Goal: Task Accomplishment & Management: Use online tool/utility

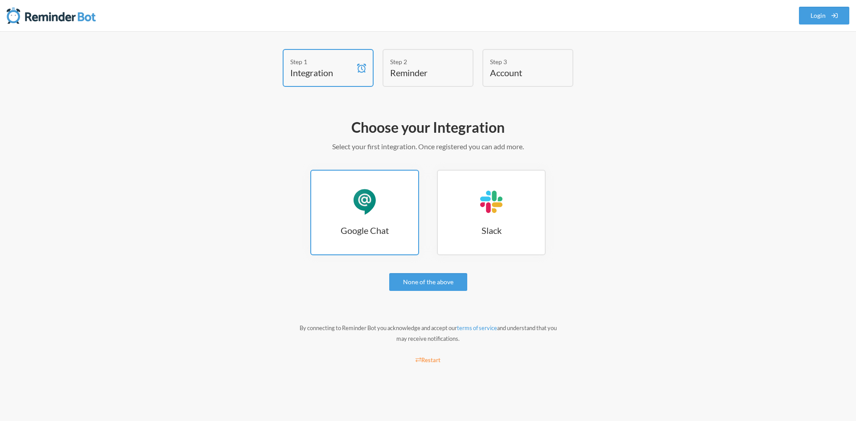
click at [369, 201] on div "Google Chat" at bounding box center [364, 202] width 27 height 27
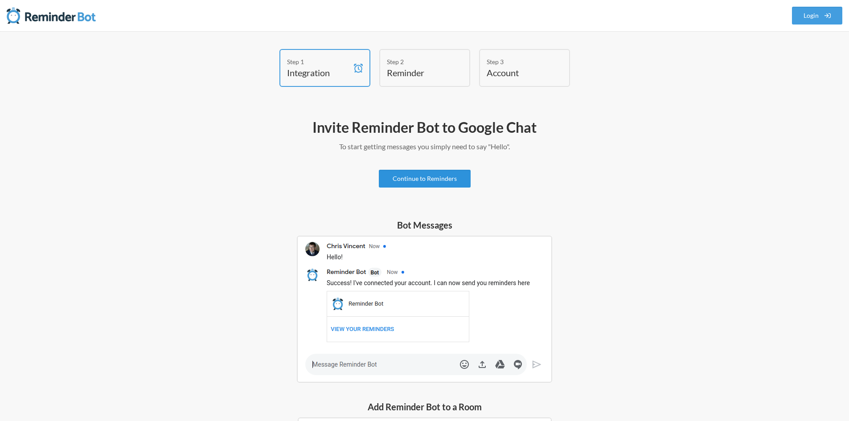
click at [425, 180] on link "Continue to Reminders" at bounding box center [425, 179] width 92 height 18
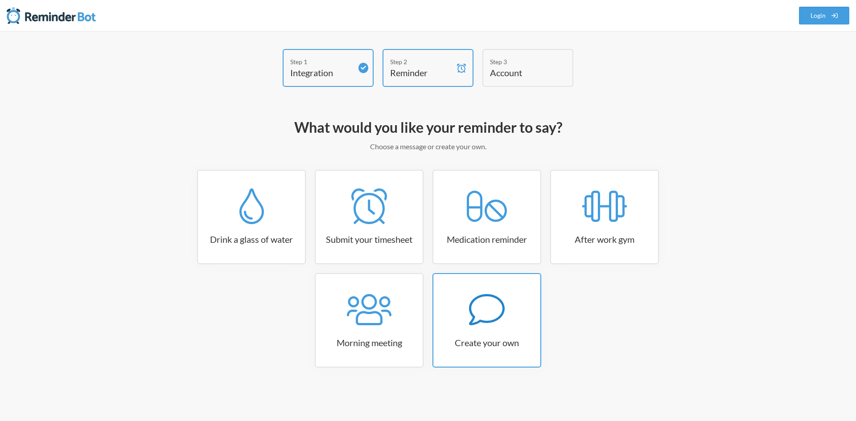
click at [492, 325] on icon at bounding box center [487, 310] width 36 height 36
select select "07:30:00"
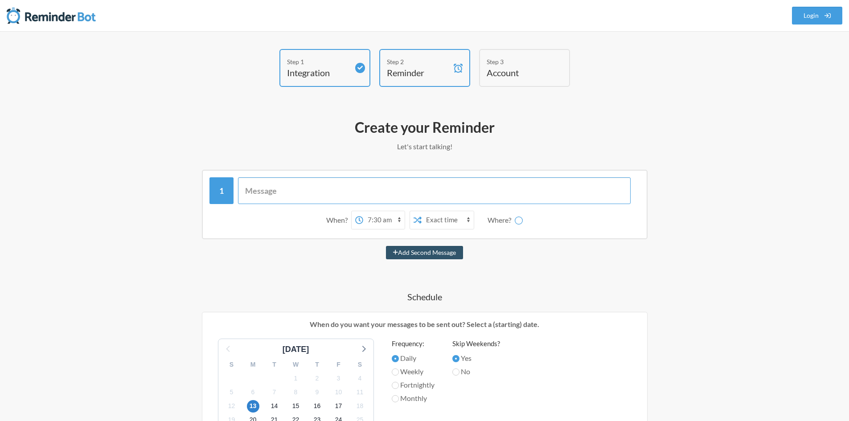
click at [262, 188] on input "text" at bounding box center [434, 190] width 393 height 27
type input "Register for the Microst Free Exam Vouchers"
click at [390, 223] on select "12:00 am 12:15 am 12:30 am 12:45 am 1:00 am 1:15 am 1:30 am 1:45 am 2:00 am 2:1…" at bounding box center [387, 220] width 41 height 18
select select "11:00:00"
click at [367, 211] on select "12:00 am 12:15 am 12:30 am 12:45 am 1:00 am 1:15 am 1:30 am 1:45 am 2:00 am 2:1…" at bounding box center [387, 220] width 41 height 18
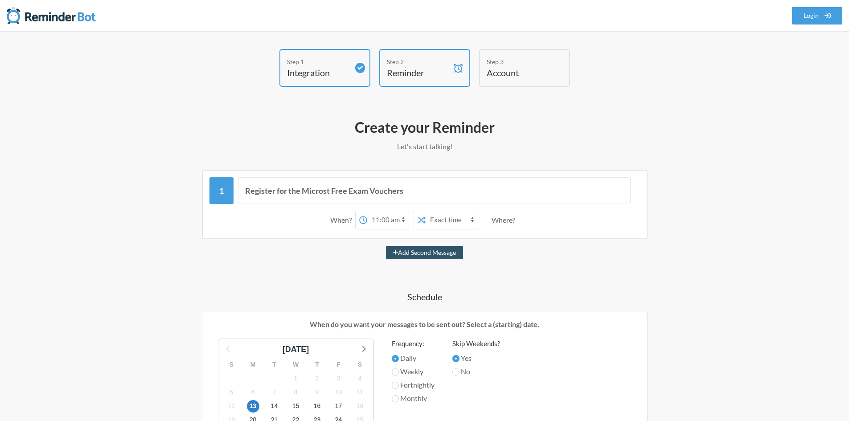
click at [454, 222] on select "Exact time Random time" at bounding box center [452, 220] width 52 height 18
select select "true"
click at [426, 211] on select "Exact time Random time" at bounding box center [452, 220] width 52 height 18
click at [458, 218] on select "Exact time Random time" at bounding box center [452, 220] width 52 height 18
click at [541, 267] on div "Register for the Microst Free Exam Vouchers When? 12:00 am 12:15 am 12:30 am 12…" at bounding box center [424, 410] width 517 height 480
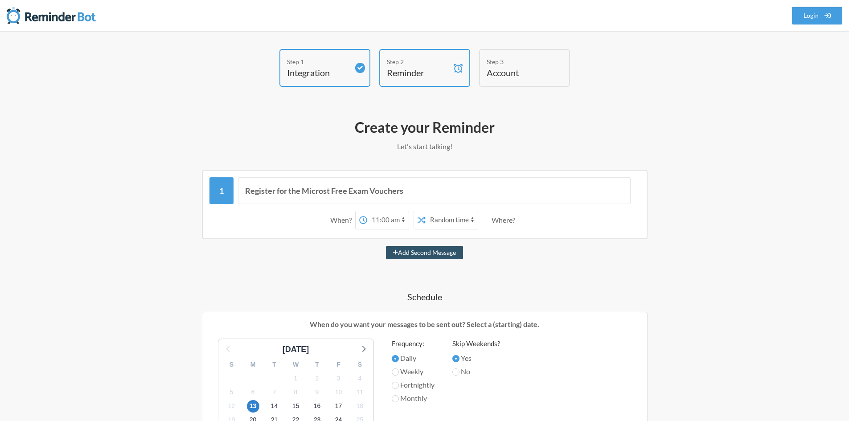
click at [507, 220] on div "Where?" at bounding box center [505, 220] width 27 height 19
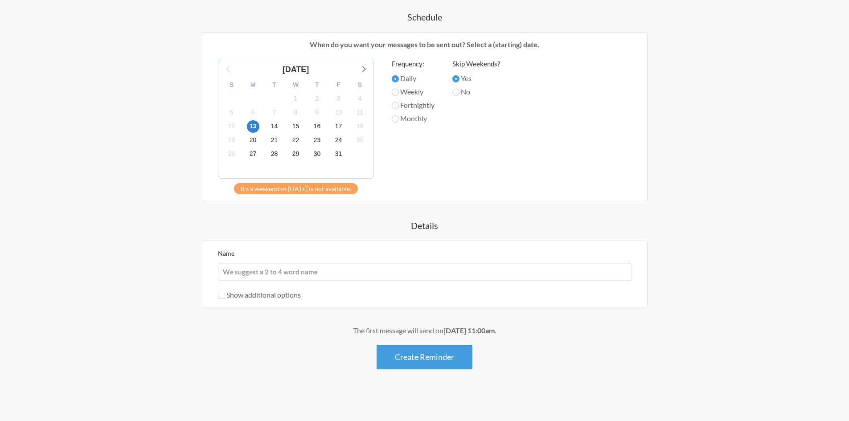
scroll to position [282, 0]
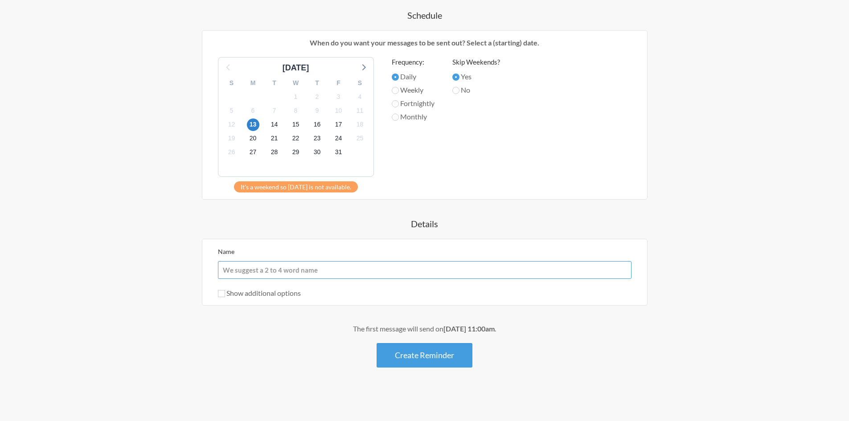
click at [308, 271] on input "Name" at bounding box center [425, 270] width 414 height 18
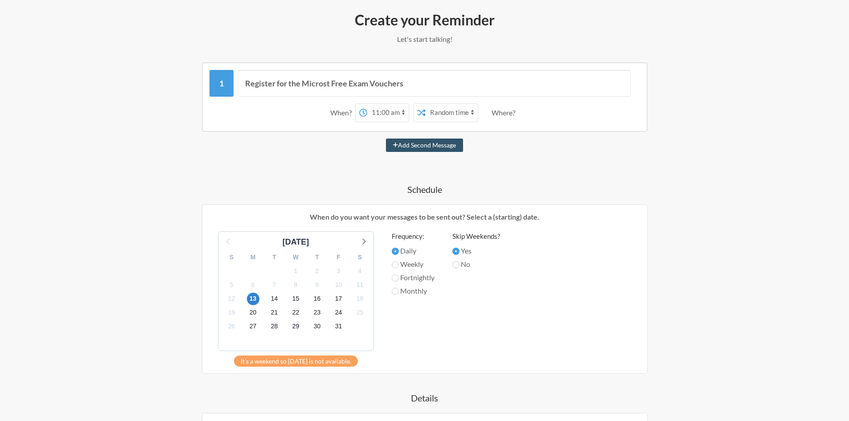
scroll to position [103, 0]
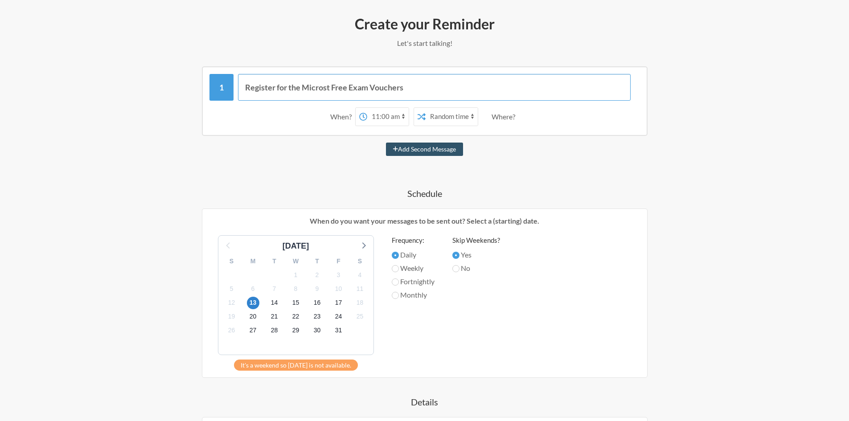
drag, startPoint x: 345, startPoint y: 88, endPoint x: 189, endPoint y: 67, distance: 156.6
click at [189, 67] on div "Register for the Microst Free Exam Vouchers When? 12:00 am 12:15 am 12:30 am 12…" at bounding box center [424, 101] width 517 height 70
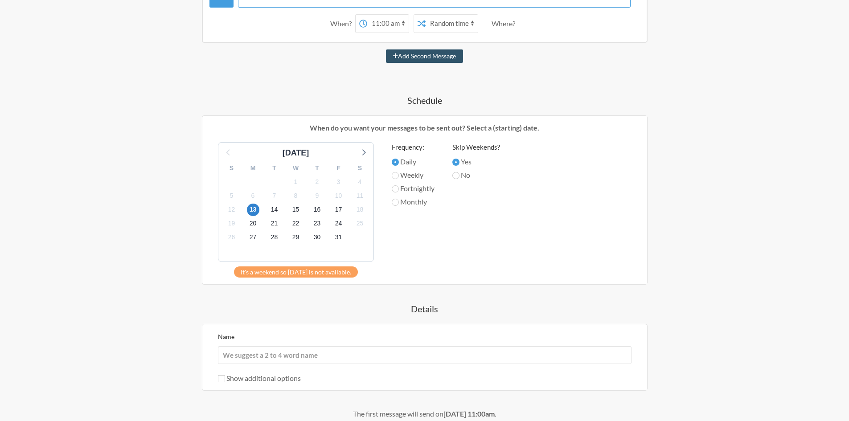
scroll to position [282, 0]
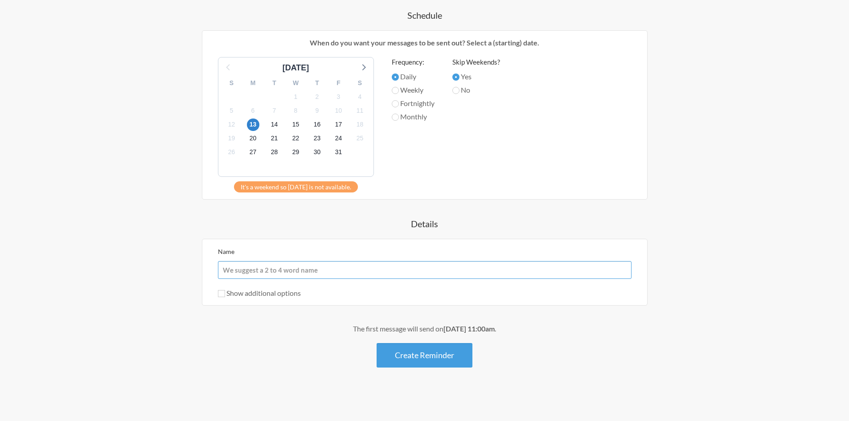
click at [280, 272] on input "Name" at bounding box center [425, 270] width 414 height 18
drag, startPoint x: 280, startPoint y: 272, endPoint x: 260, endPoint y: 277, distance: 19.7
click at [260, 277] on input "Name" at bounding box center [425, 270] width 414 height 18
paste input "Register for the Microst Free Exam Vouchers"
type input "Register for the Microst Free Exam Vouchers"
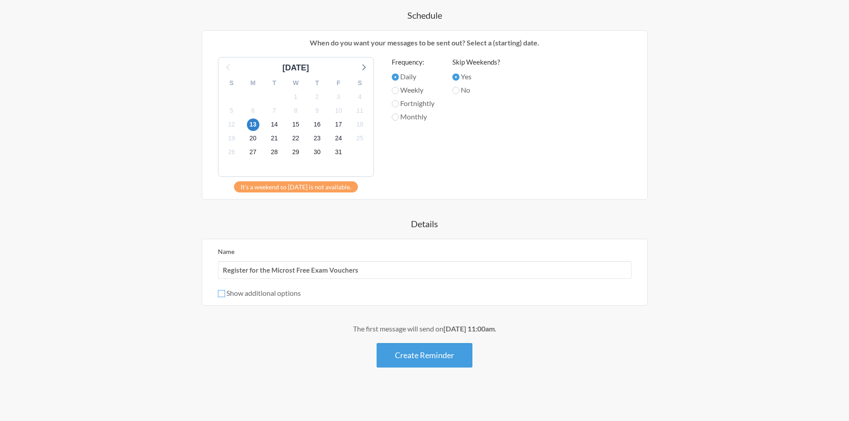
click at [224, 295] on input "Show additional options" at bounding box center [221, 293] width 7 height 7
checkbox input "true"
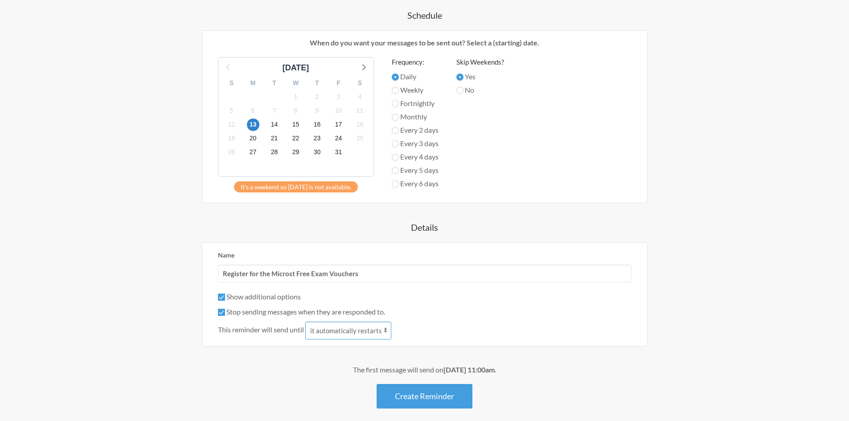
click at [350, 332] on select "it automatically restarts it is replied to" at bounding box center [348, 331] width 86 height 18
select select "1"
click at [306, 322] on select "it automatically restarts it is replied to" at bounding box center [348, 331] width 86 height 18
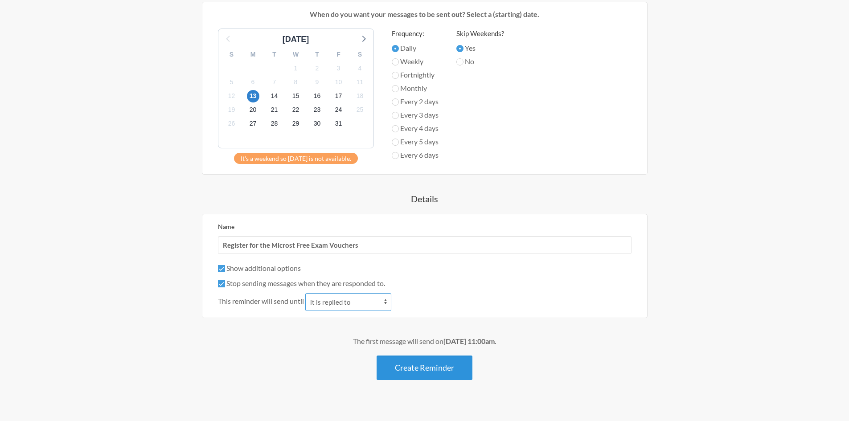
scroll to position [323, 0]
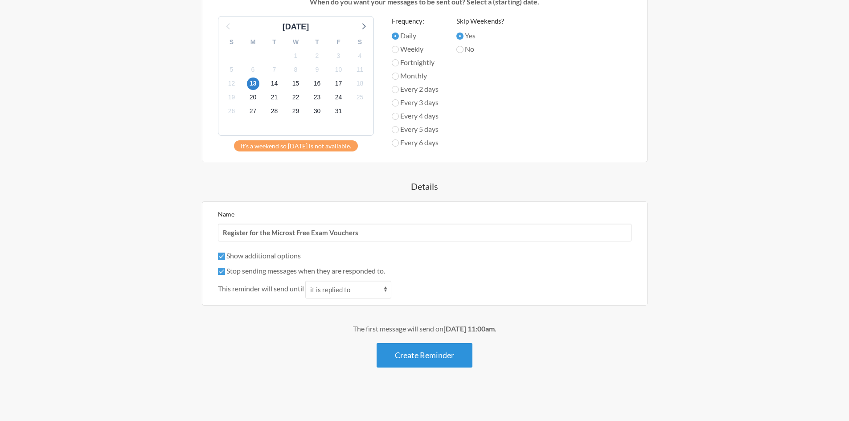
click at [429, 356] on button "Create Reminder" at bounding box center [425, 355] width 96 height 25
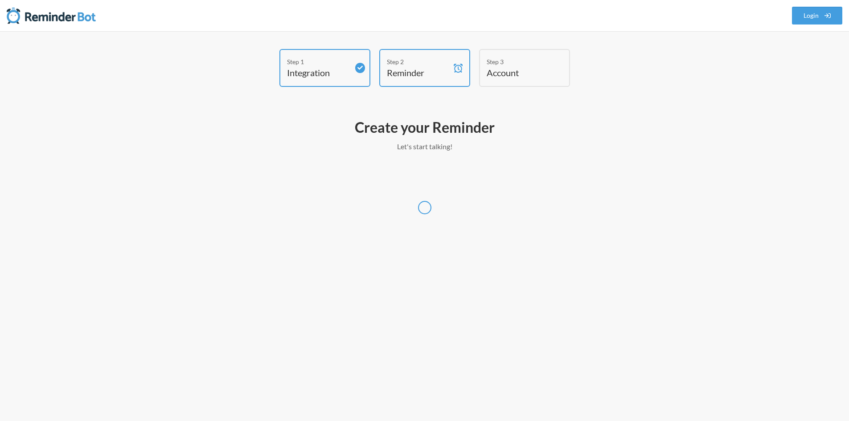
scroll to position [0, 0]
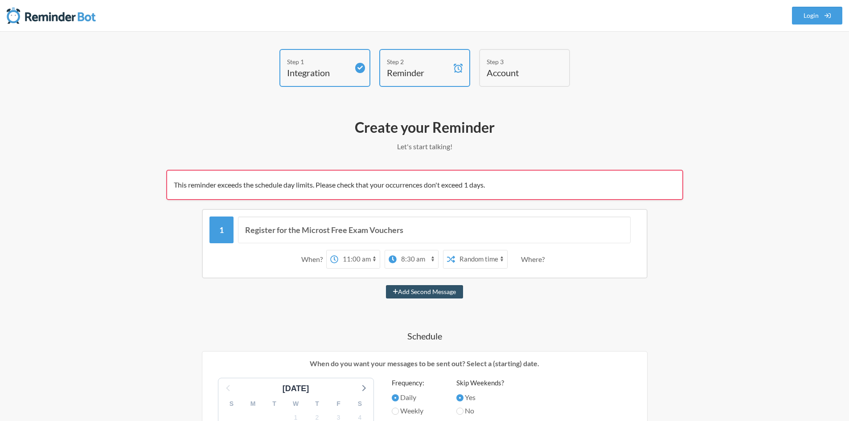
click at [476, 259] on select "Exact time Random time" at bounding box center [481, 260] width 52 height 18
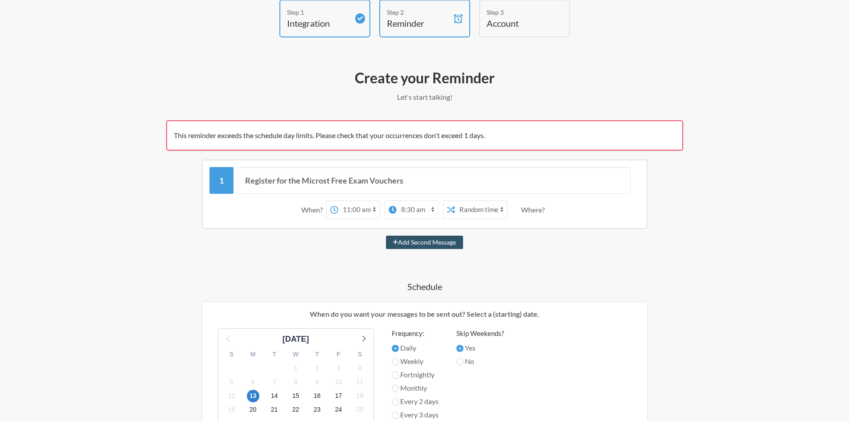
scroll to position [178, 0]
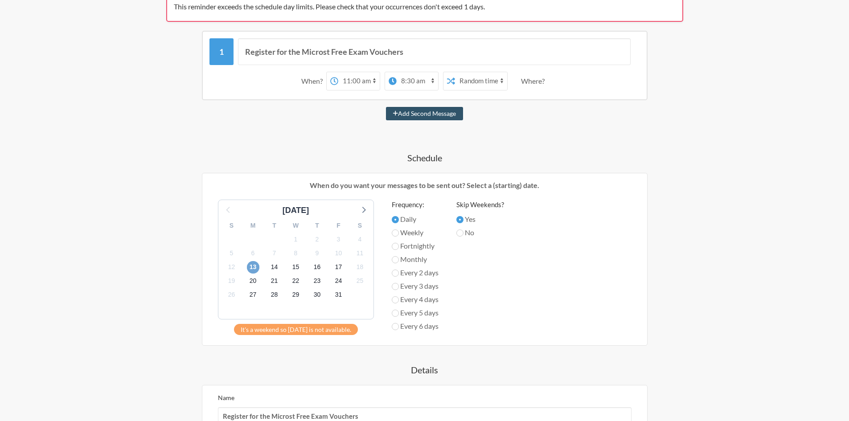
click at [252, 266] on span "13" at bounding box center [253, 267] width 12 height 12
click at [275, 266] on span "14" at bounding box center [274, 267] width 12 height 12
click at [284, 329] on div "It's a weekend so [DATE] is not available." at bounding box center [296, 329] width 124 height 11
click at [275, 267] on span "14" at bounding box center [274, 267] width 12 height 12
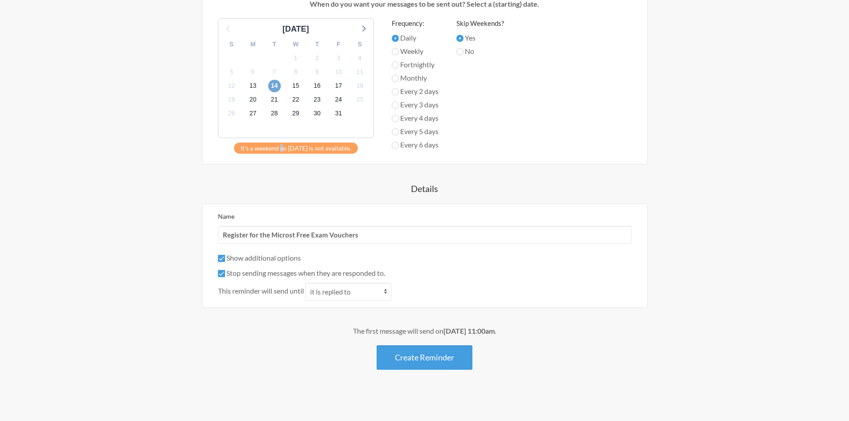
scroll to position [362, 0]
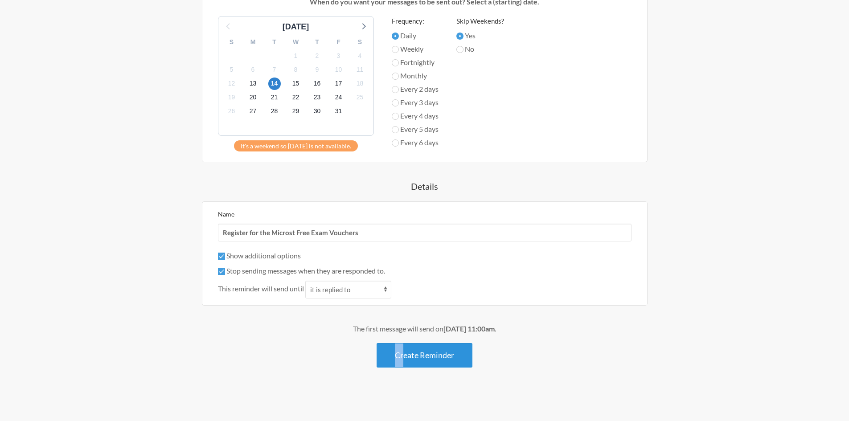
click at [403, 346] on div "The first message will send on [DATE] 11:00am . Create Reminder" at bounding box center [424, 346] width 517 height 44
click at [403, 347] on button "Create Reminder" at bounding box center [425, 355] width 96 height 25
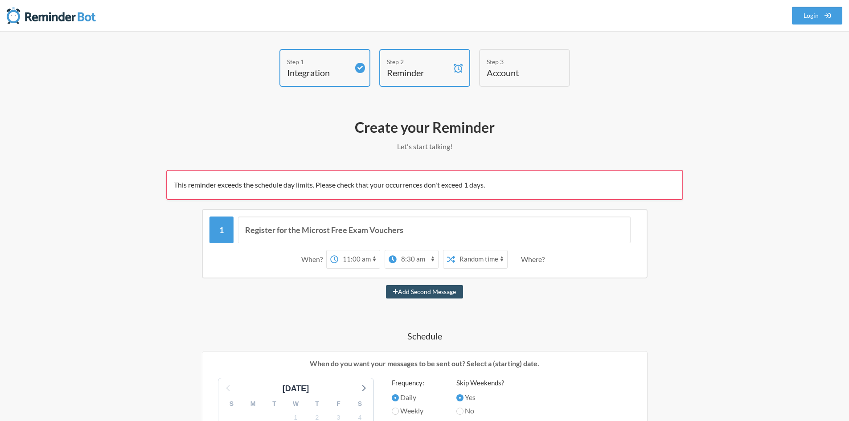
click at [321, 194] on div "This reminder exceeds the schedule day limits. Please check that your occurrenc…" at bounding box center [424, 185] width 517 height 30
click at [410, 258] on select "12:00 am 12:15 am 12:30 am 12:45 am 1:00 am 1:15 am 1:30 am 1:45 am 2:00 am 2:1…" at bounding box center [417, 260] width 41 height 18
click at [326, 276] on div "Register for the Microst Free Exam Vouchers When? 12:00 am 12:15 am 12:30 am 12…" at bounding box center [425, 244] width 446 height 70
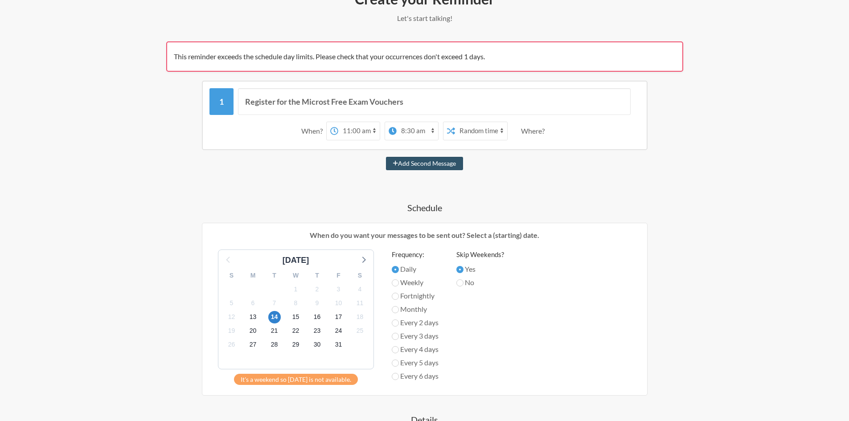
scroll to position [134, 0]
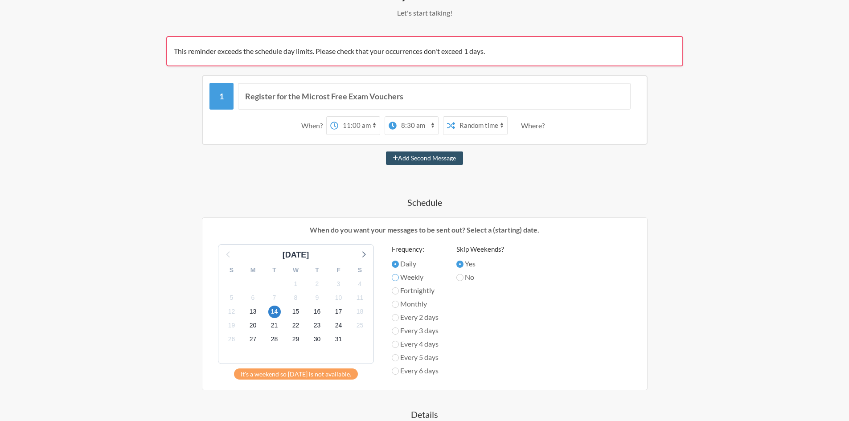
click at [398, 277] on input "Weekly" at bounding box center [395, 277] width 7 height 7
radio input "true"
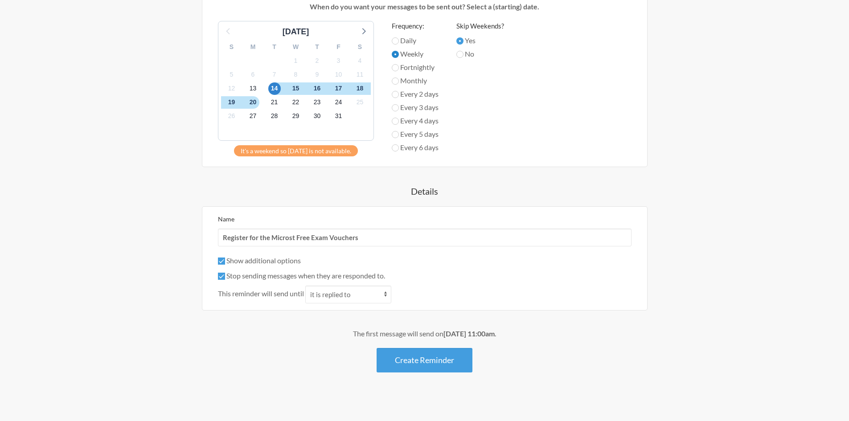
scroll to position [362, 0]
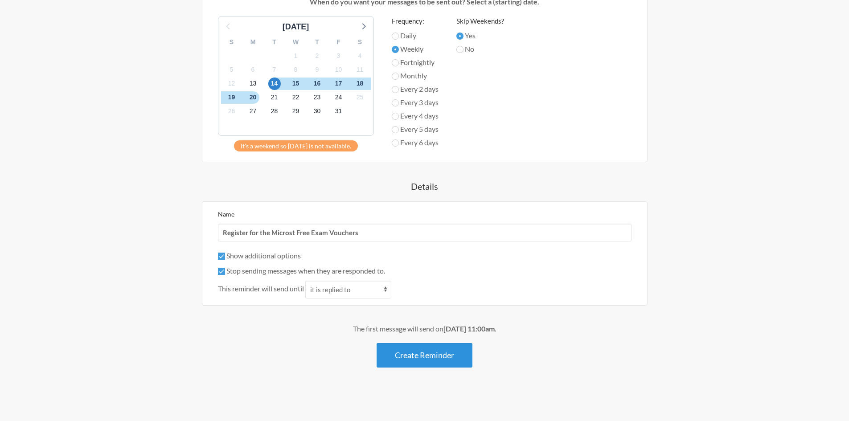
click at [408, 353] on button "Create Reminder" at bounding box center [425, 355] width 96 height 25
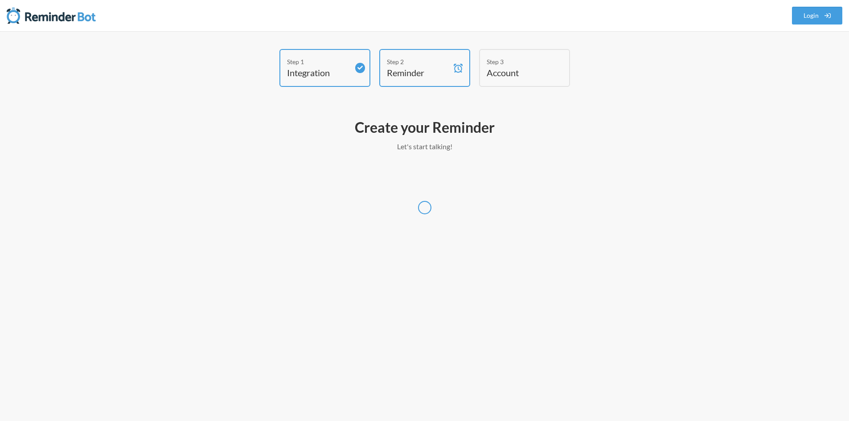
scroll to position [0, 0]
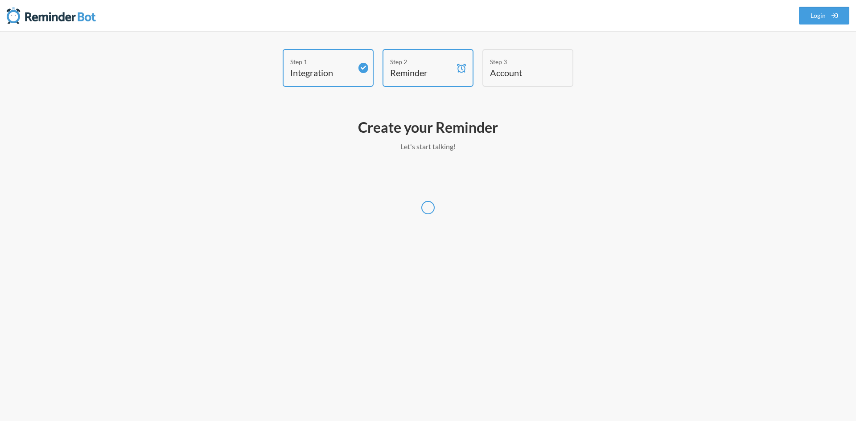
select select "[GEOGRAPHIC_DATA]/[GEOGRAPHIC_DATA]"
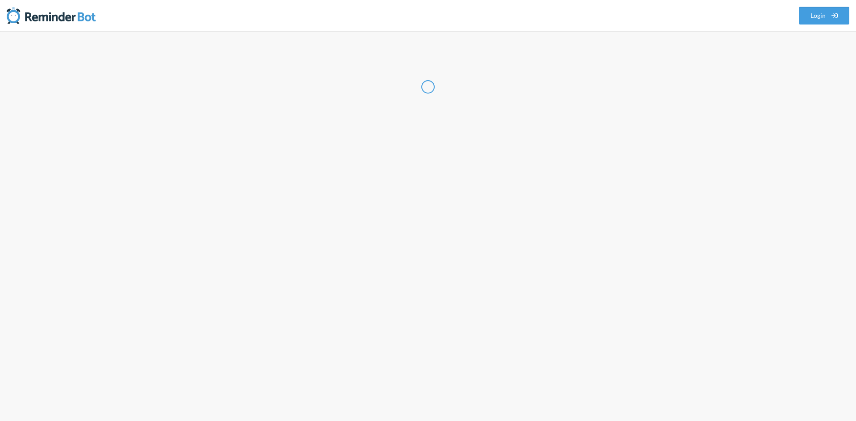
select select "ZA"
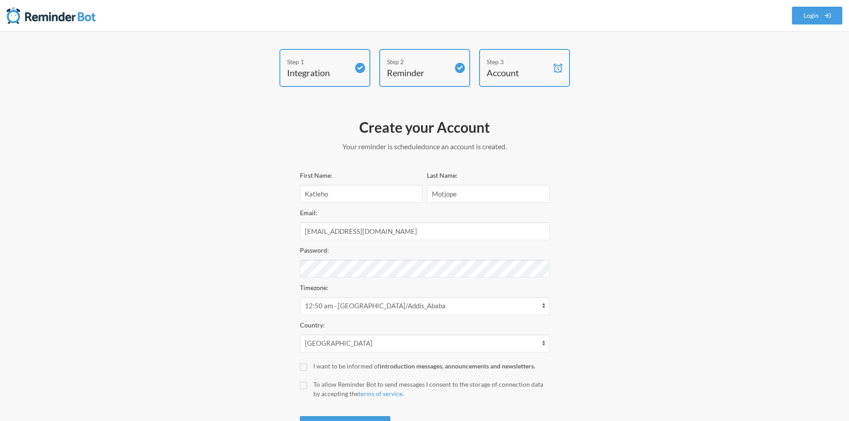
scroll to position [42, 0]
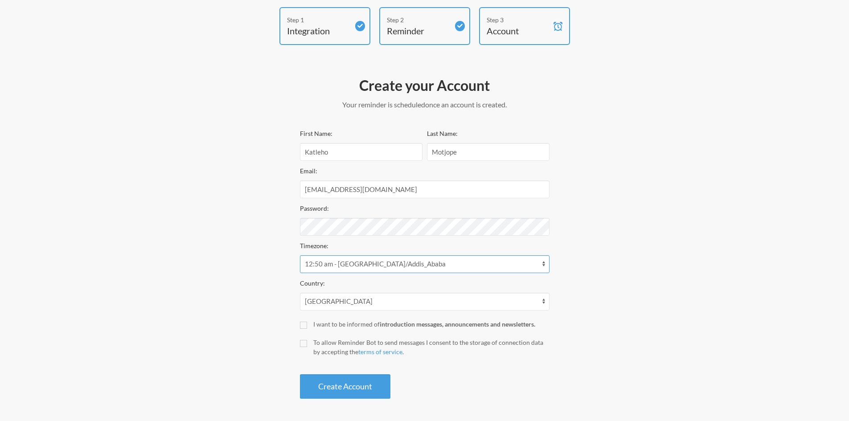
click at [325, 260] on select "12:50 am - [GEOGRAPHIC_DATA]/[GEOGRAPHIC_DATA] 12:50 am - [GEOGRAPHIC_DATA]/[GE…" at bounding box center [425, 264] width 250 height 18
click at [300, 255] on select "12:50 am - [GEOGRAPHIC_DATA]/[GEOGRAPHIC_DATA] 12:50 am - [GEOGRAPHIC_DATA]/[GE…" at bounding box center [425, 264] width 250 height 18
click at [333, 300] on select "[GEOGRAPHIC_DATA] [GEOGRAPHIC_DATA] [GEOGRAPHIC_DATA] [GEOGRAPHIC_DATA] [US_STA…" at bounding box center [425, 302] width 250 height 18
click at [300, 293] on select "[GEOGRAPHIC_DATA] [GEOGRAPHIC_DATA] [GEOGRAPHIC_DATA] [GEOGRAPHIC_DATA] [US_STA…" at bounding box center [425, 302] width 250 height 18
click at [303, 326] on input "I want to be informed of introduction messages, announcements and newsletters." at bounding box center [303, 325] width 7 height 7
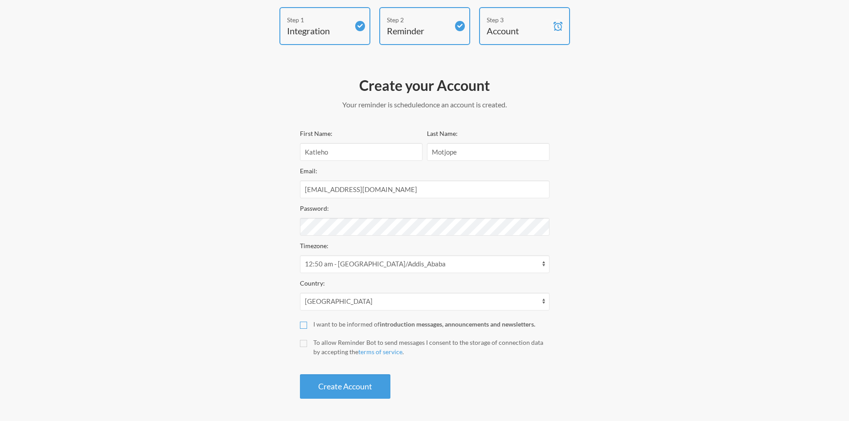
checkbox input "true"
click at [303, 347] on input "To allow Reminder Bot to send messages I consent to the storage of connection d…" at bounding box center [303, 343] width 7 height 7
checkbox input "true"
drag, startPoint x: 468, startPoint y: 158, endPoint x: 370, endPoint y: 153, distance: 98.7
click at [370, 153] on div "First Name: [PERSON_NAME] Last Name: [PERSON_NAME]" at bounding box center [425, 146] width 250 height 37
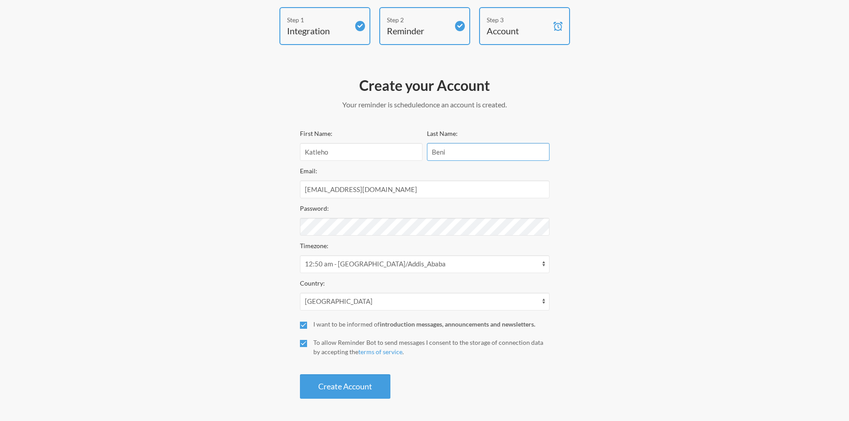
type input "Beni"
drag, startPoint x: 261, startPoint y: 155, endPoint x: 242, endPoint y: 153, distance: 19.7
click at [242, 153] on div "Step 1 Integration Step 2 Reminder Step 3 Account Create your Account Your remi…" at bounding box center [424, 205] width 535 height 396
type input "Benji"
click at [348, 389] on button "Create Account" at bounding box center [345, 387] width 91 height 25
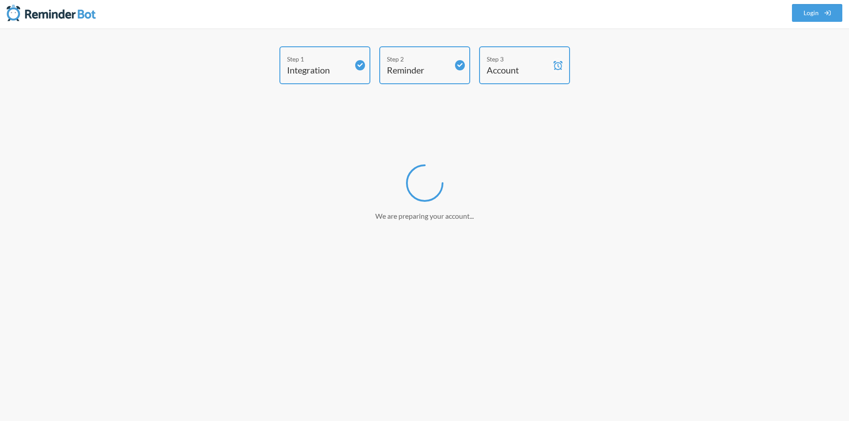
scroll to position [0, 0]
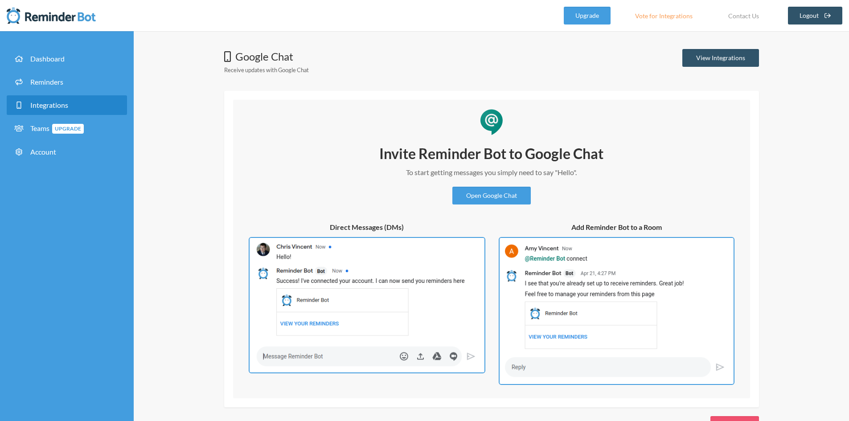
click at [696, 140] on div "Invite Reminder Bot to Google Chat To start getting messages you simply need to…" at bounding box center [491, 247] width 499 height 276
click at [495, 194] on link "Open Google Chat" at bounding box center [492, 196] width 78 height 18
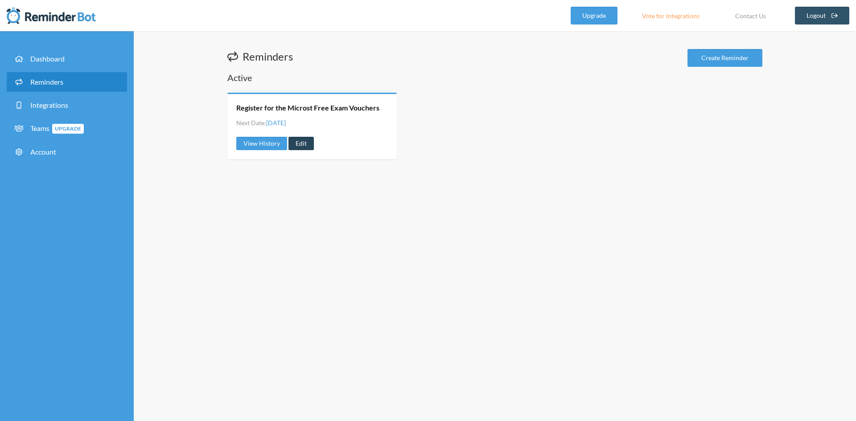
click at [307, 144] on link "Edit" at bounding box center [300, 143] width 25 height 13
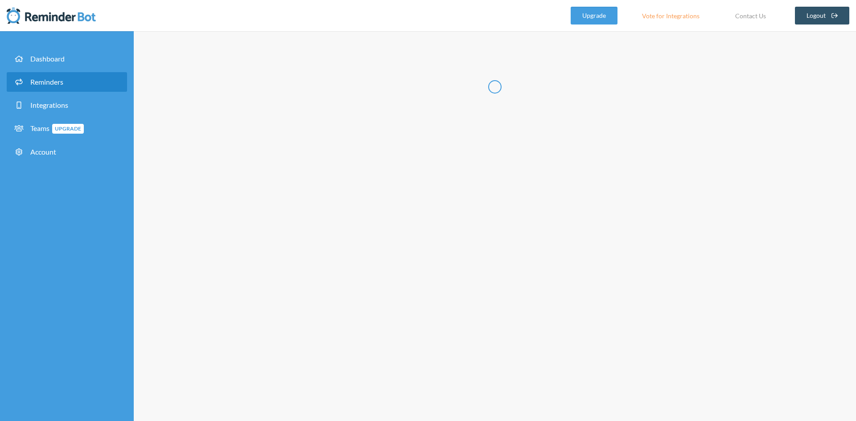
radio input "false"
radio input "true"
type input "Register for the Microst Free Exam Vouchers"
checkbox input "true"
select select "11:00:00"
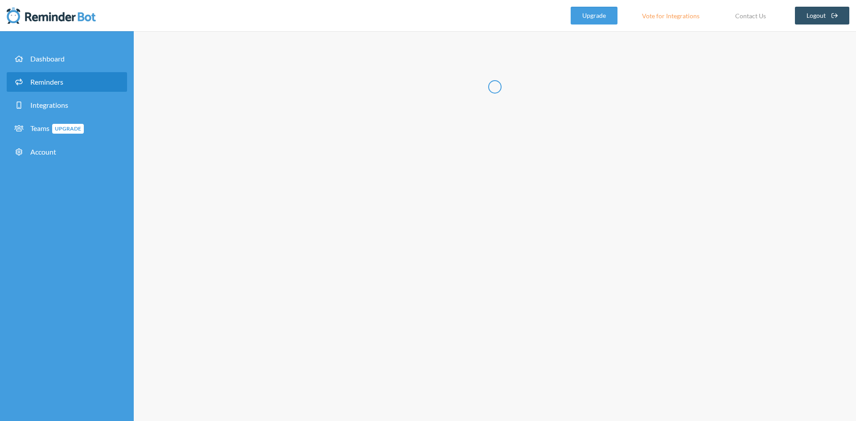
select select "08:30:00"
select select "true"
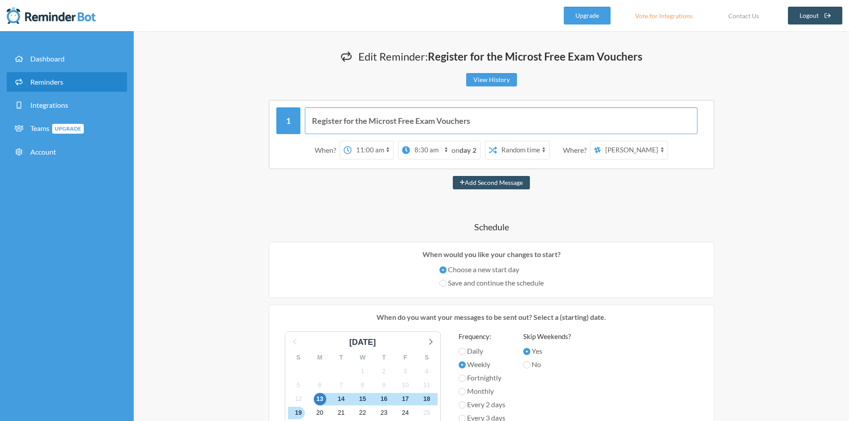
click at [390, 123] on input "Register for the Microst Free Exam Vouchers" at bounding box center [501, 120] width 393 height 27
click at [398, 123] on input "Register for the Microsst Free Exam Vouchers" at bounding box center [501, 120] width 393 height 27
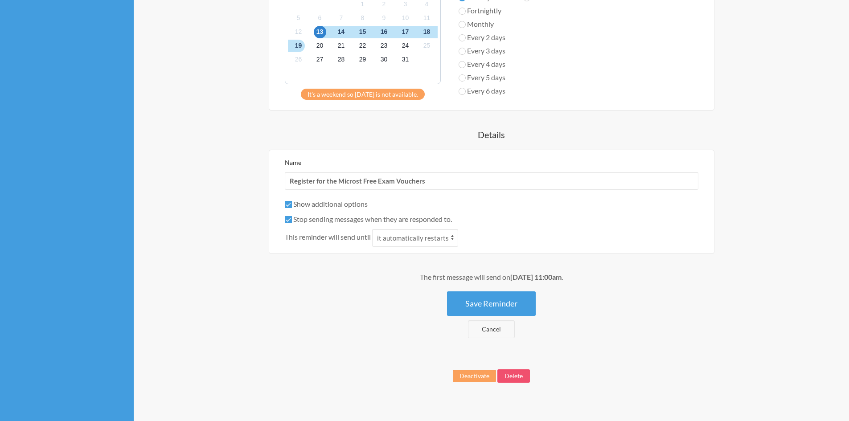
scroll to position [378, 0]
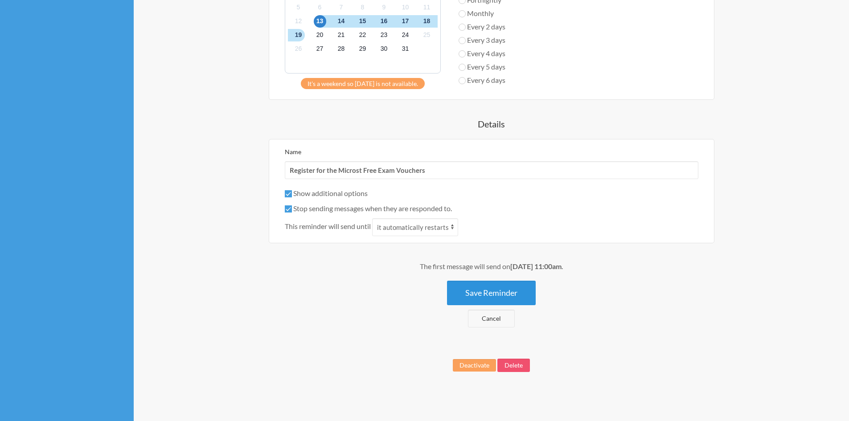
type input "Register for the Microsoft Free Exam Vouchers"
click at [489, 297] on button "Save Reminder" at bounding box center [491, 293] width 89 height 25
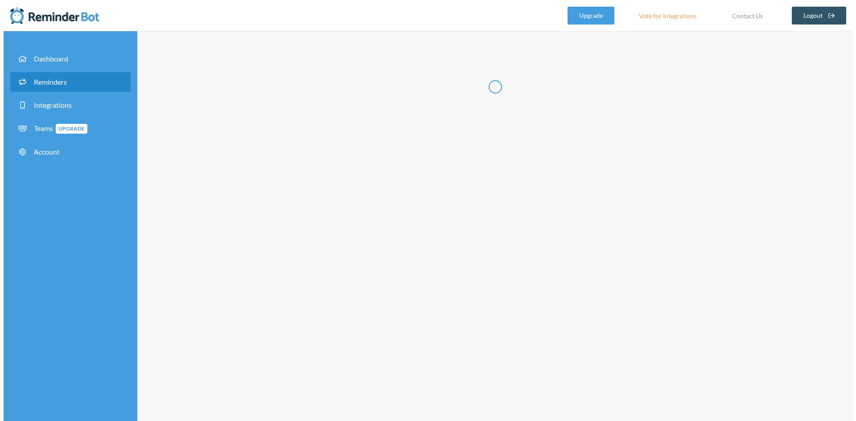
scroll to position [0, 0]
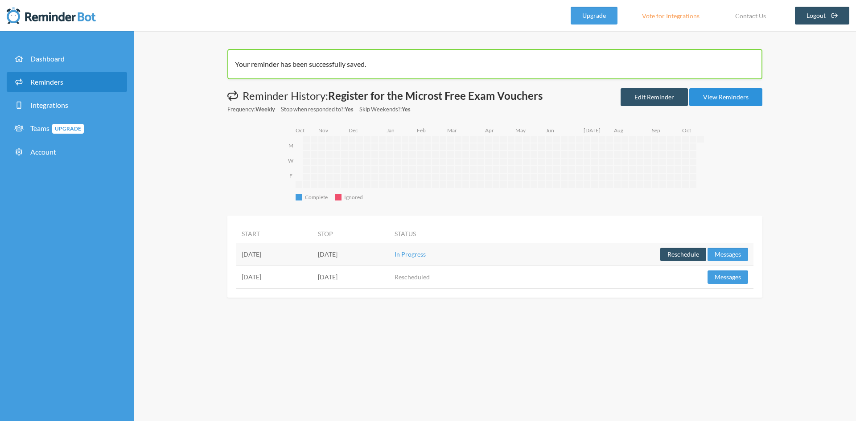
click at [730, 97] on link "View Reminders" at bounding box center [725, 97] width 73 height 18
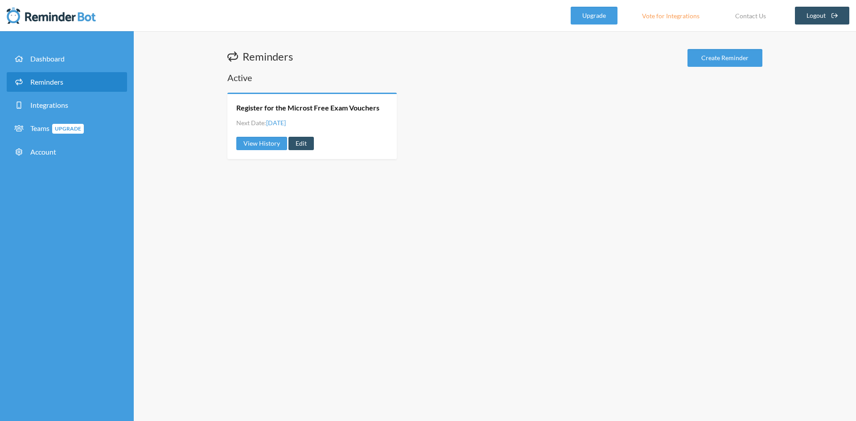
click at [286, 124] on span "Monday, October 13" at bounding box center [276, 123] width 20 height 8
click at [397, 33] on div "Reminders Create Reminder Active Register for the Microst Free Exam Vouchers Ne…" at bounding box center [495, 226] width 722 height 390
